Goal: Complete application form: Complete application form

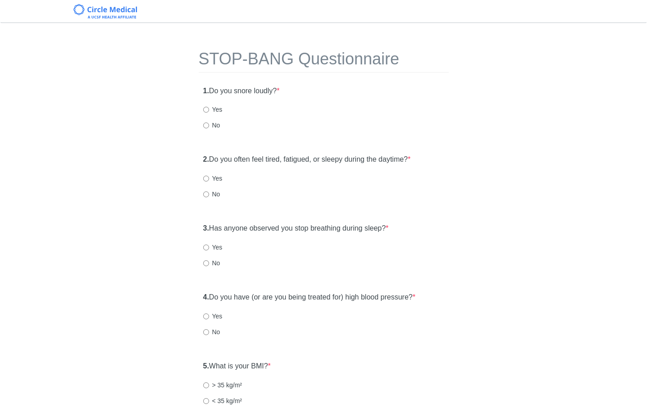
click at [215, 111] on label "Yes" at bounding box center [212, 109] width 19 height 9
click at [209, 111] on input "Yes" at bounding box center [206, 110] width 6 height 6
radio input "true"
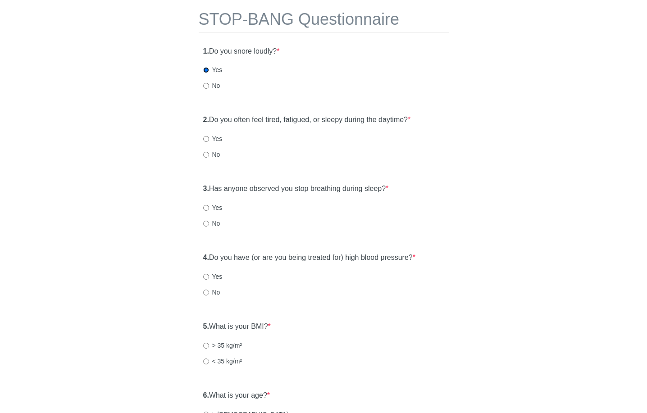
scroll to position [47, 0]
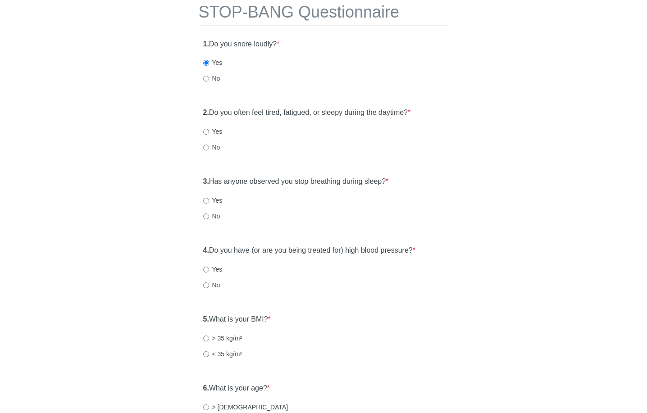
click at [215, 132] on label "Yes" at bounding box center [212, 131] width 19 height 9
click at [209, 132] on input "Yes" at bounding box center [206, 132] width 6 height 6
radio input "true"
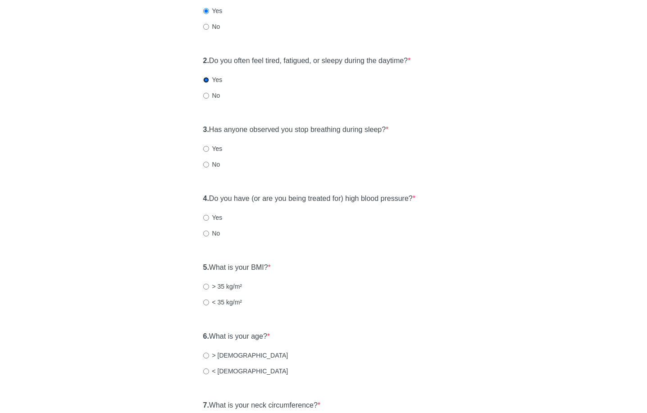
scroll to position [106, 0]
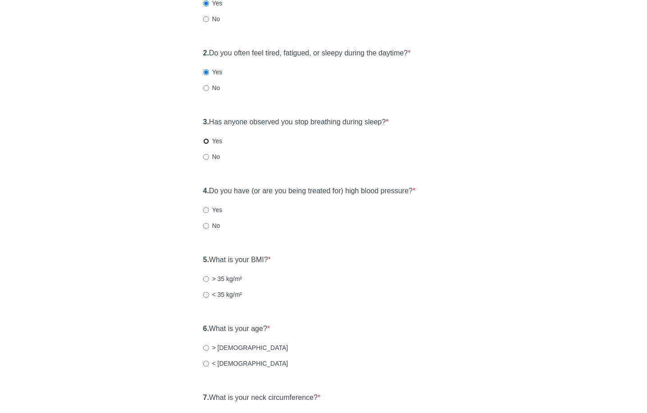
click at [206, 144] on input "Yes" at bounding box center [206, 141] width 6 height 6
radio input "true"
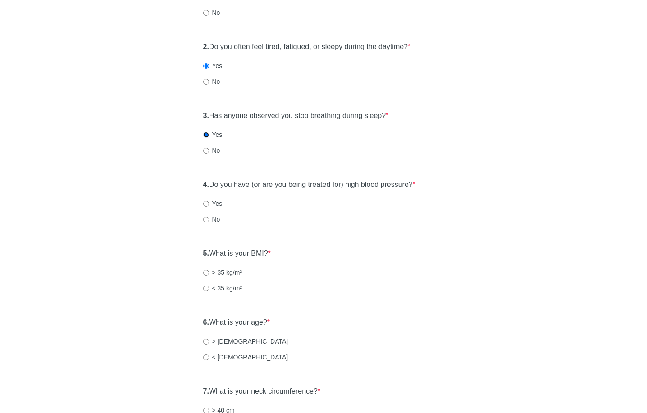
scroll to position [123, 0]
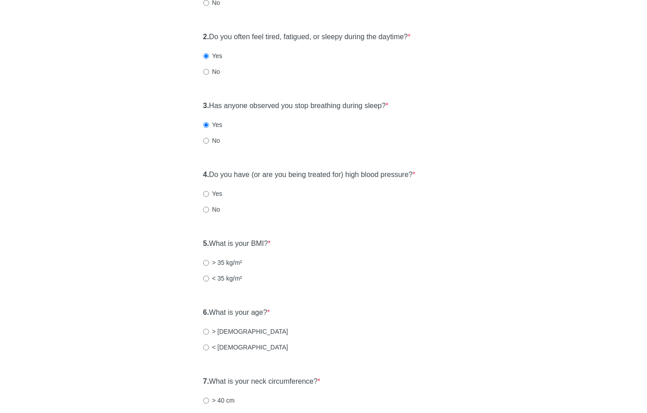
click at [214, 192] on label "Yes" at bounding box center [212, 193] width 19 height 9
click at [209, 192] on input "Yes" at bounding box center [206, 194] width 6 height 6
radio input "true"
click at [228, 257] on div "5. What is your BMI? * > 35 kg/m² < 35 kg/m²" at bounding box center [324, 265] width 250 height 62
click at [223, 264] on label "> 35 kg/m²" at bounding box center [222, 262] width 39 height 9
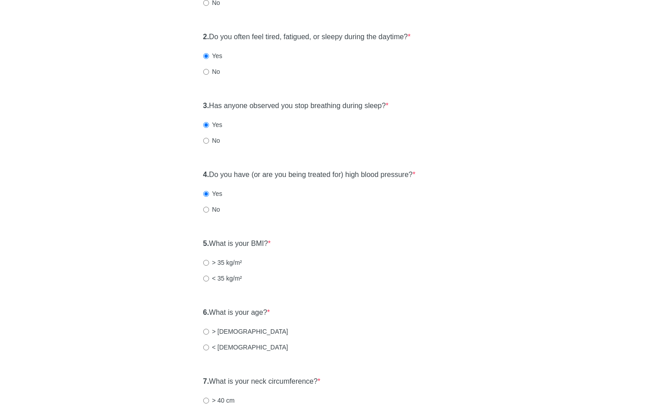
click at [209, 264] on input "> 35 kg/m²" at bounding box center [206, 263] width 6 height 6
radio input "true"
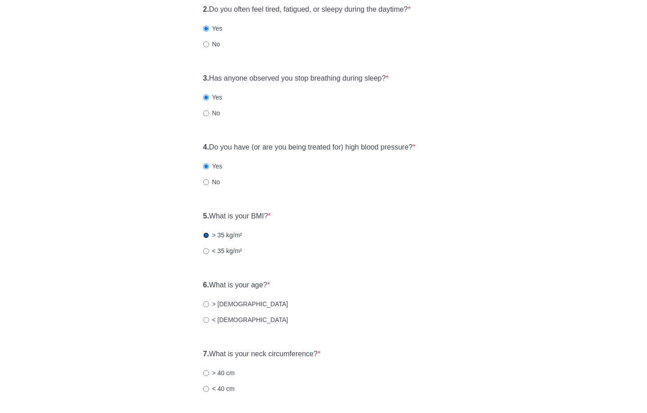
scroll to position [145, 0]
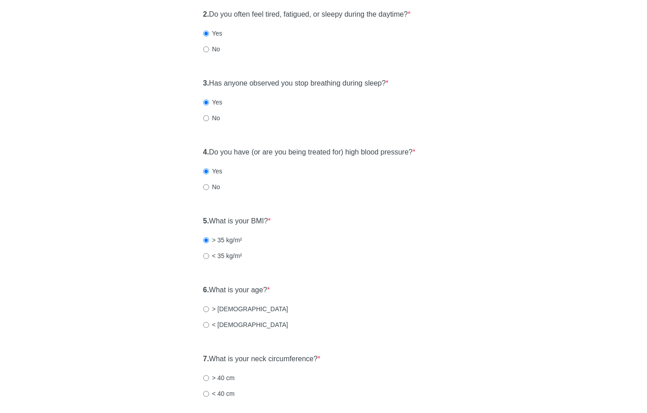
click at [210, 119] on label "No" at bounding box center [211, 118] width 17 height 9
click at [209, 119] on input "No" at bounding box center [206, 118] width 6 height 6
radio input "true"
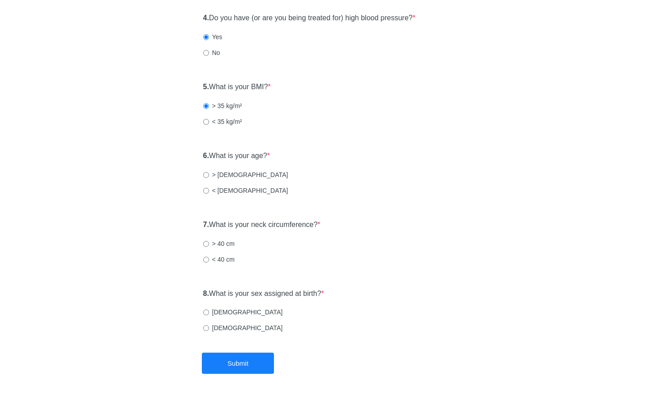
scroll to position [280, 0]
click at [227, 186] on label "< [DEMOGRAPHIC_DATA]" at bounding box center [245, 189] width 85 height 9
click at [209, 187] on input "< [DEMOGRAPHIC_DATA]" at bounding box center [206, 190] width 6 height 6
radio input "true"
click at [219, 313] on label "[DEMOGRAPHIC_DATA]" at bounding box center [243, 311] width 80 height 9
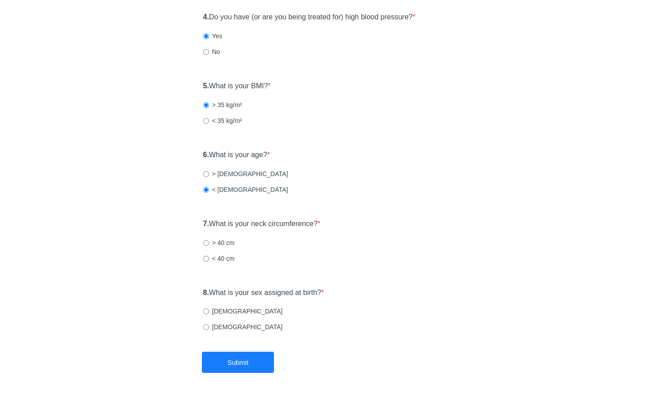
click at [209, 313] on input "[DEMOGRAPHIC_DATA]" at bounding box center [206, 312] width 6 height 6
radio input "true"
click at [222, 257] on label "< 40 cm" at bounding box center [219, 258] width 32 height 9
click at [209, 257] on input "< 40 cm" at bounding box center [206, 259] width 6 height 6
radio input "true"
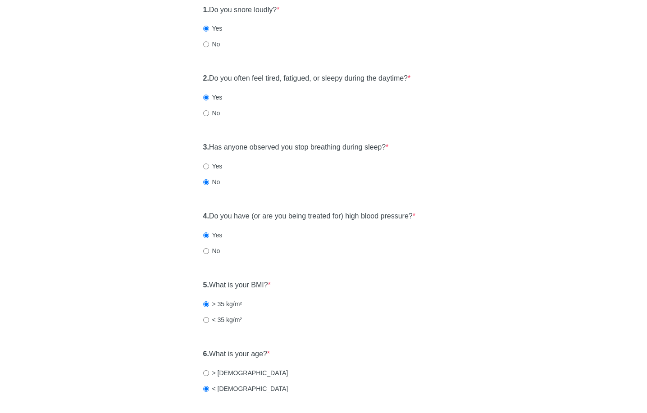
scroll to position [295, 0]
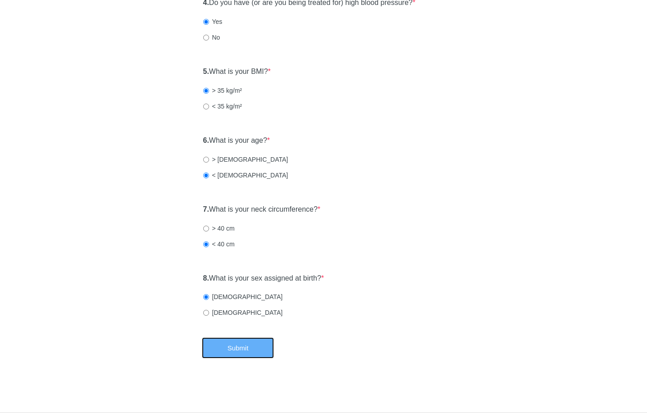
click at [238, 344] on button "Submit" at bounding box center [238, 348] width 72 height 21
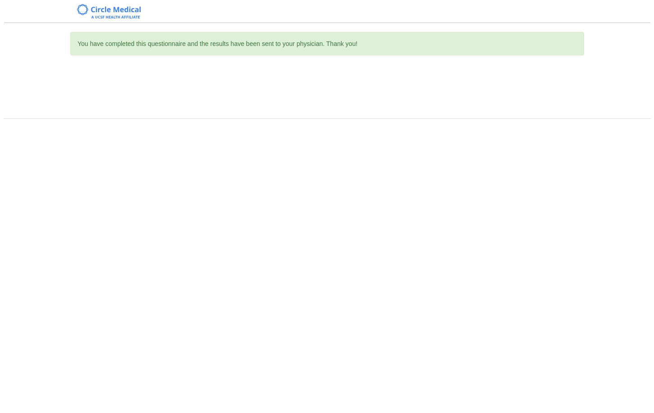
scroll to position [0, 0]
